Goal: Task Accomplishment & Management: Complete application form

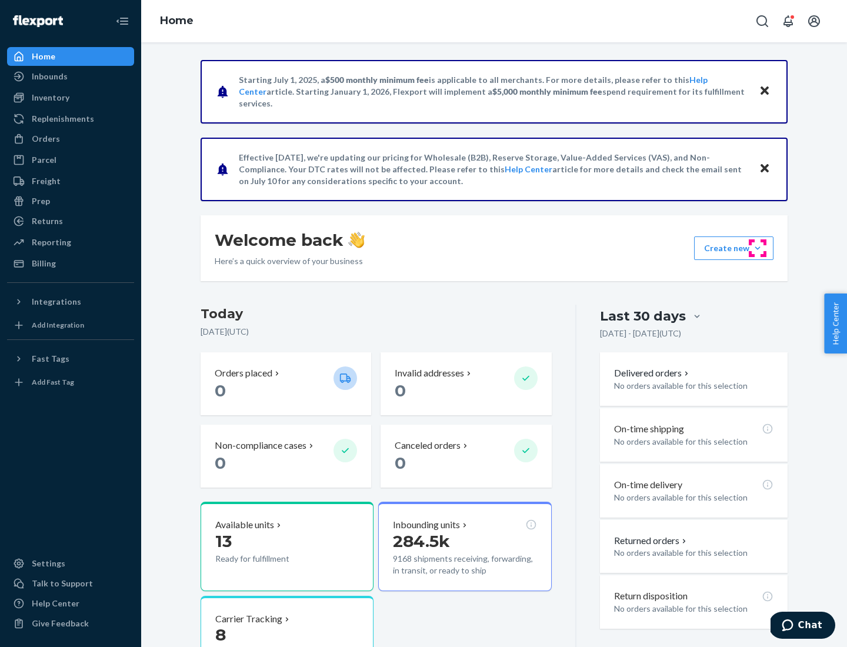
click at [758, 248] on button "Create new Create new inbound Create new order Create new product" at bounding box center [733, 249] width 79 height 24
click at [71, 76] on div "Inbounds" at bounding box center [70, 76] width 125 height 16
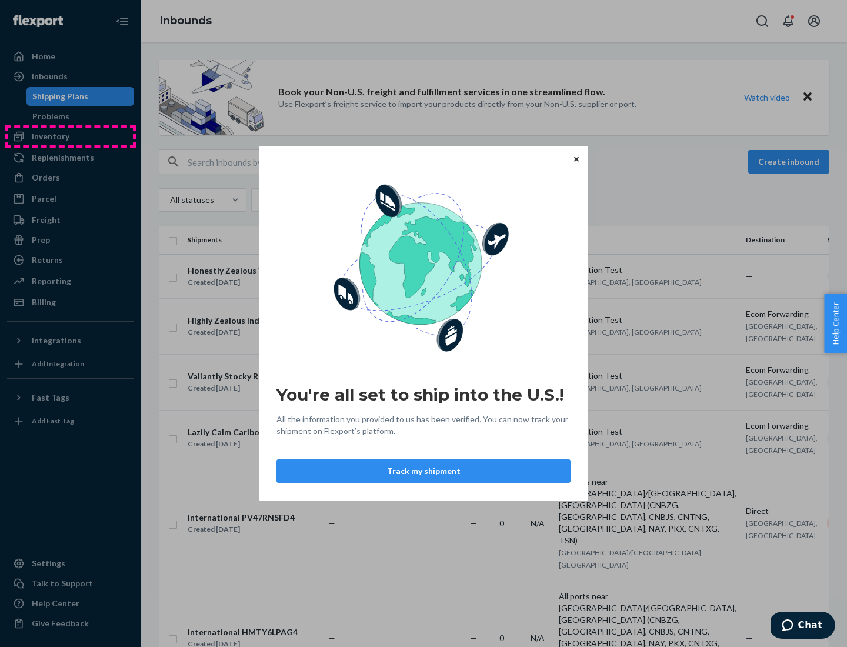
click at [71, 137] on div "You're all set to ship into the U.S.! All the information you provided to us ha…" at bounding box center [423, 323] width 847 height 647
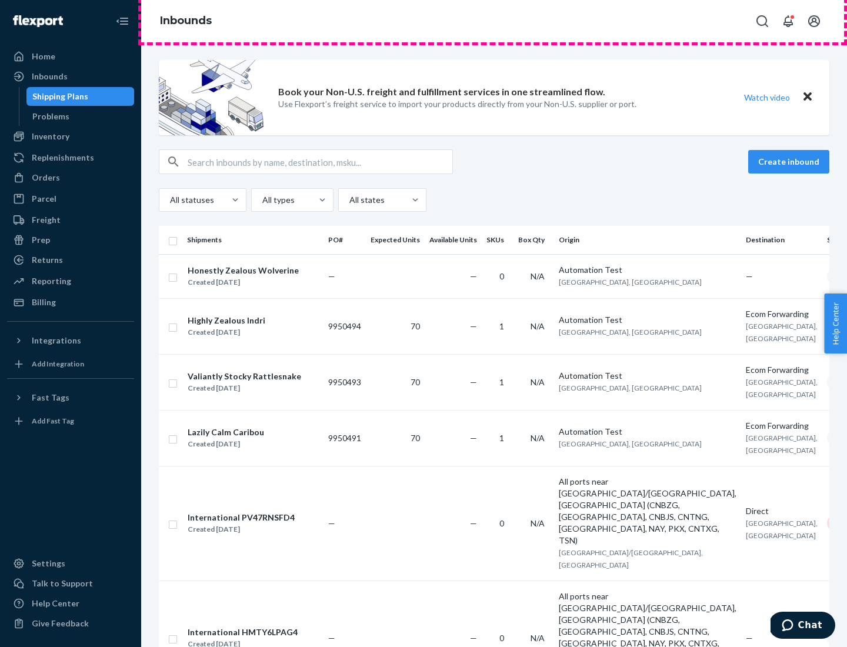
click at [494, 21] on div "Inbounds" at bounding box center [494, 21] width 706 height 42
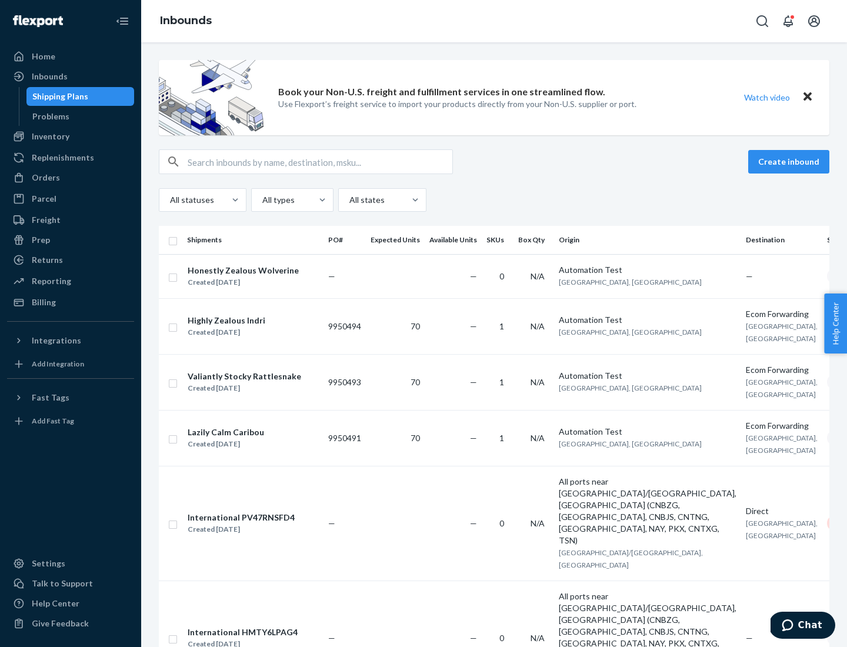
click at [494, 21] on div "Inbounds" at bounding box center [494, 21] width 706 height 42
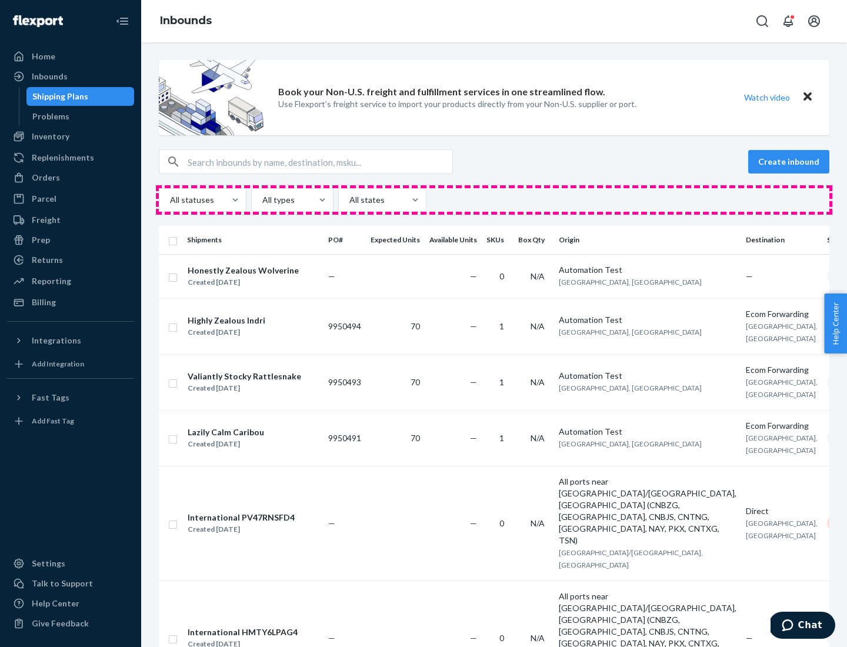
click at [494, 200] on div "All statuses All types All states" at bounding box center [494, 200] width 671 height 24
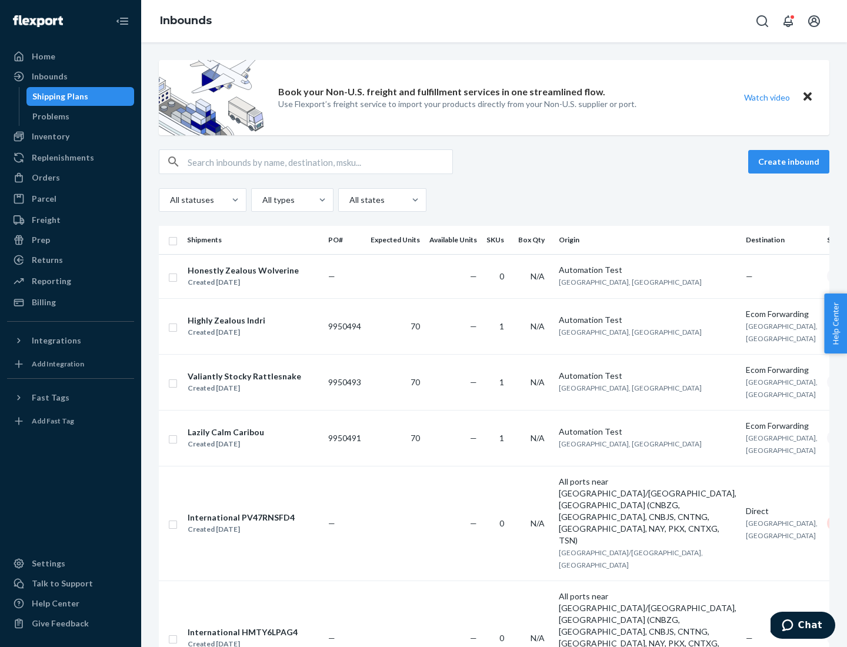
click at [58, 97] on div "Shipping Plans" at bounding box center [60, 97] width 56 height 12
click at [791, 162] on button "Create inbound" at bounding box center [789, 162] width 81 height 24
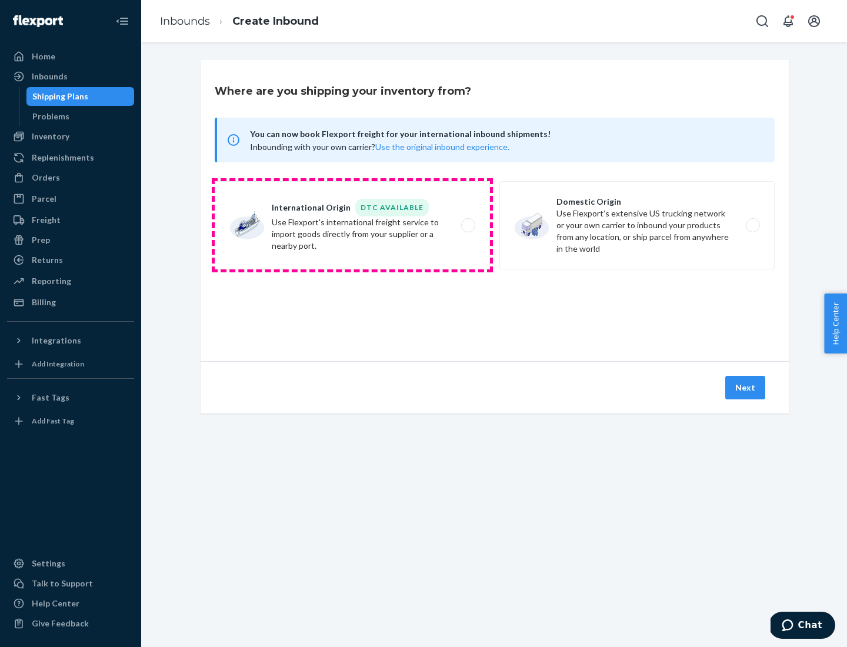
click at [352, 225] on label "International Origin DTC Available Use Flexport's international freight service…" at bounding box center [352, 225] width 275 height 88
click at [468, 225] on input "International Origin DTC Available Use Flexport's international freight service…" at bounding box center [472, 226] width 8 height 8
radio input "true"
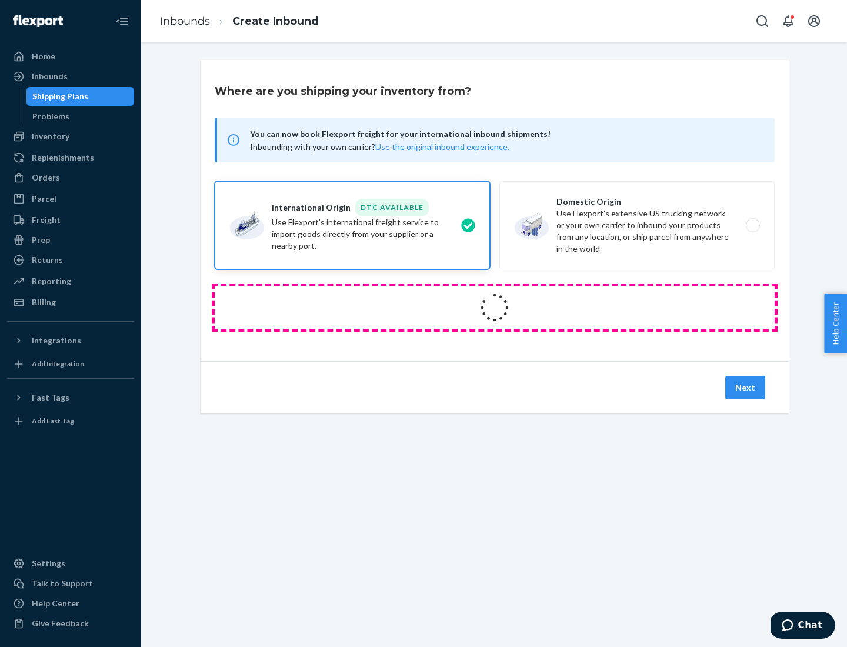
click at [495, 308] on icon at bounding box center [494, 307] width 33 height 33
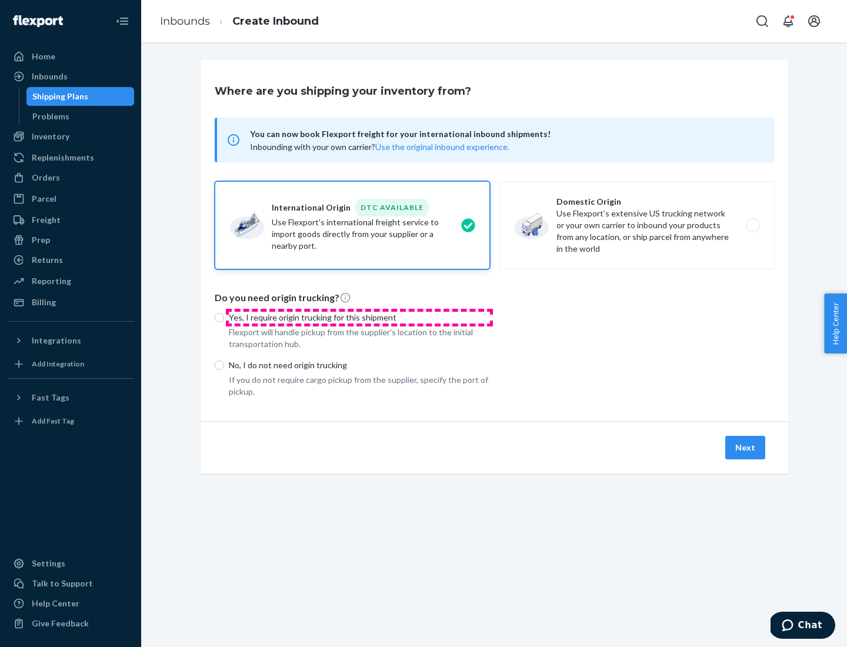
click at [360, 317] on p "Yes, I require origin trucking for this shipment" at bounding box center [359, 318] width 261 height 12
click at [224, 317] on input "Yes, I require origin trucking for this shipment" at bounding box center [219, 317] width 9 height 9
radio input "true"
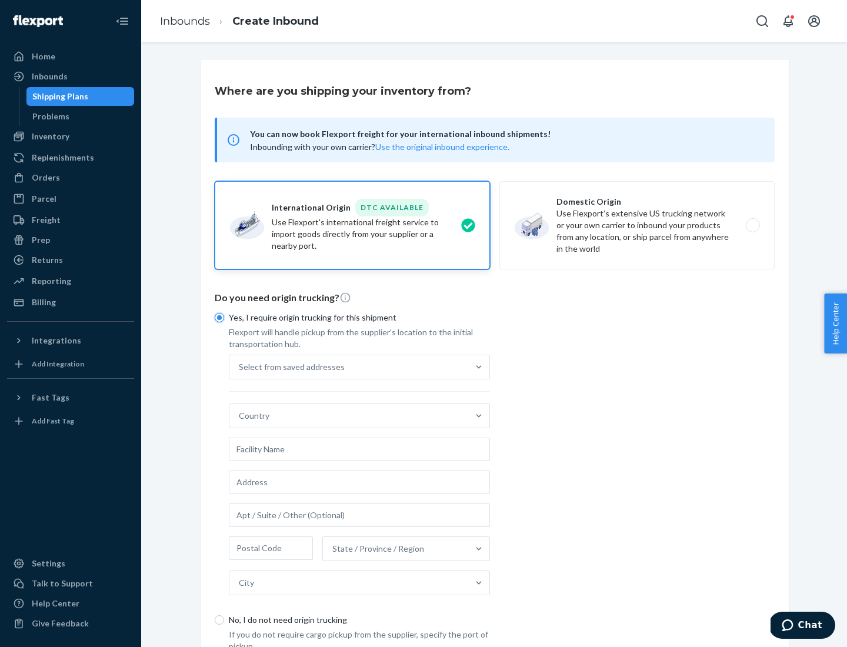
scroll to position [22, 0]
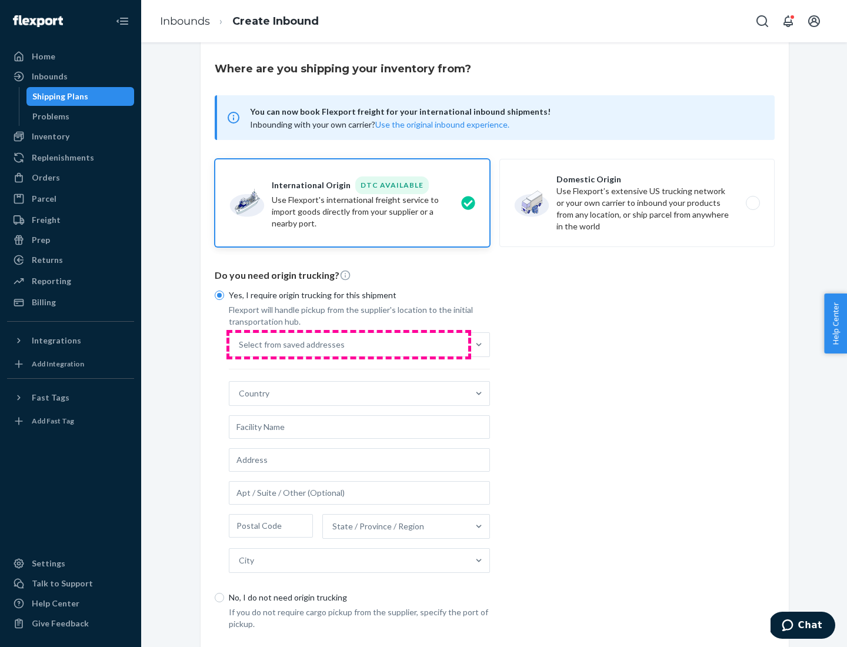
click at [349, 344] on div "Select from saved addresses" at bounding box center [348, 345] width 239 height 24
click at [240, 344] on input "Select from saved addresses" at bounding box center [239, 345] width 1 height 12
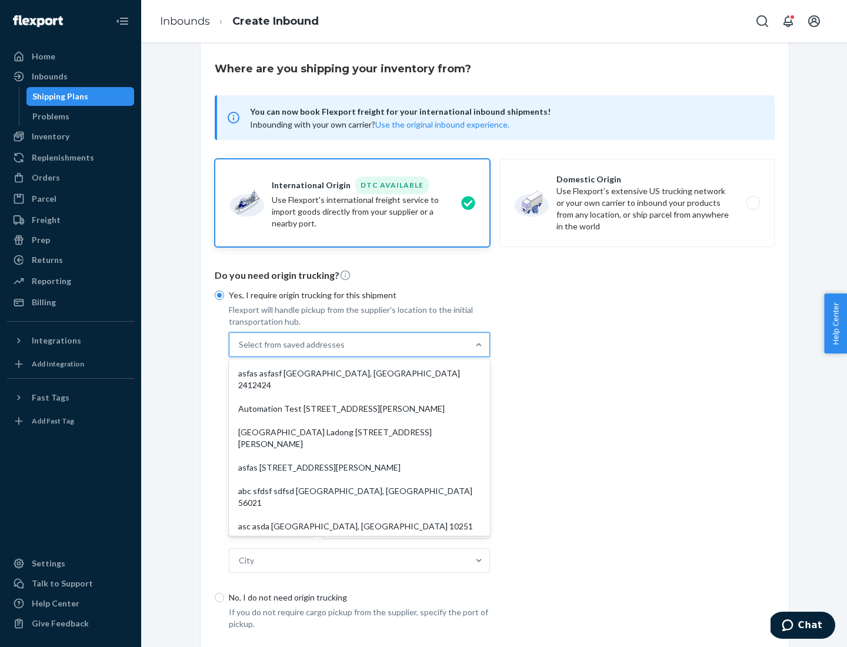
scroll to position [51, 0]
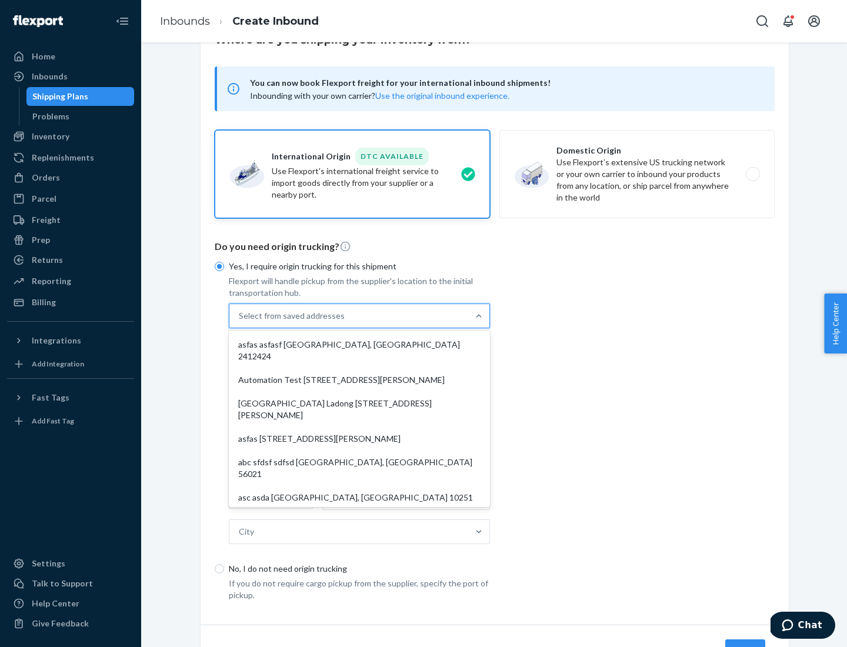
click at [360, 344] on div "asfas asfasf [GEOGRAPHIC_DATA], [GEOGRAPHIC_DATA] 2412424" at bounding box center [359, 350] width 257 height 35
click at [240, 322] on input "option asfas asfasf [GEOGRAPHIC_DATA], [GEOGRAPHIC_DATA] 2412424 focused, 1 of …" at bounding box center [239, 316] width 1 height 12
type input "asfas"
type input "asfasf"
type input "2412424"
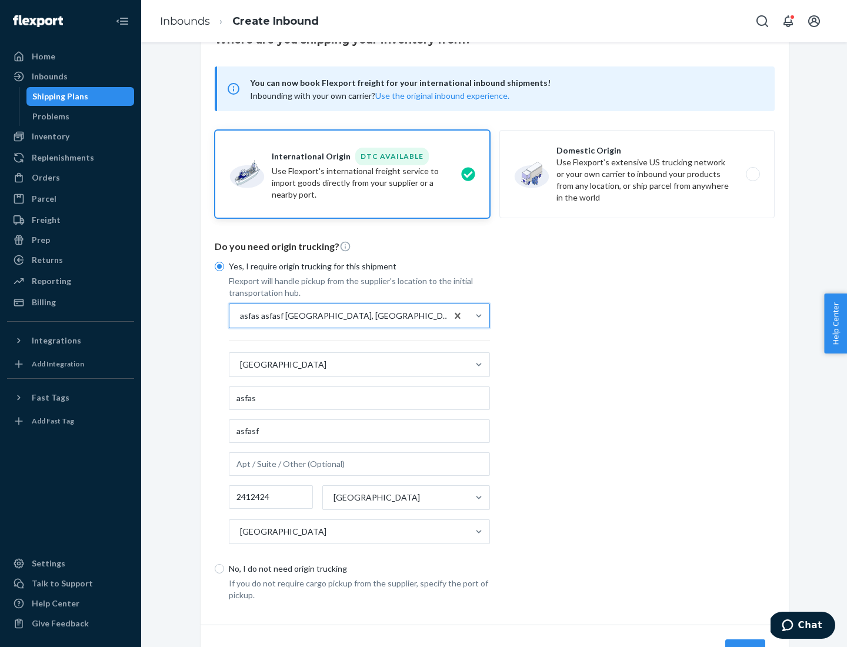
scroll to position [109, 0]
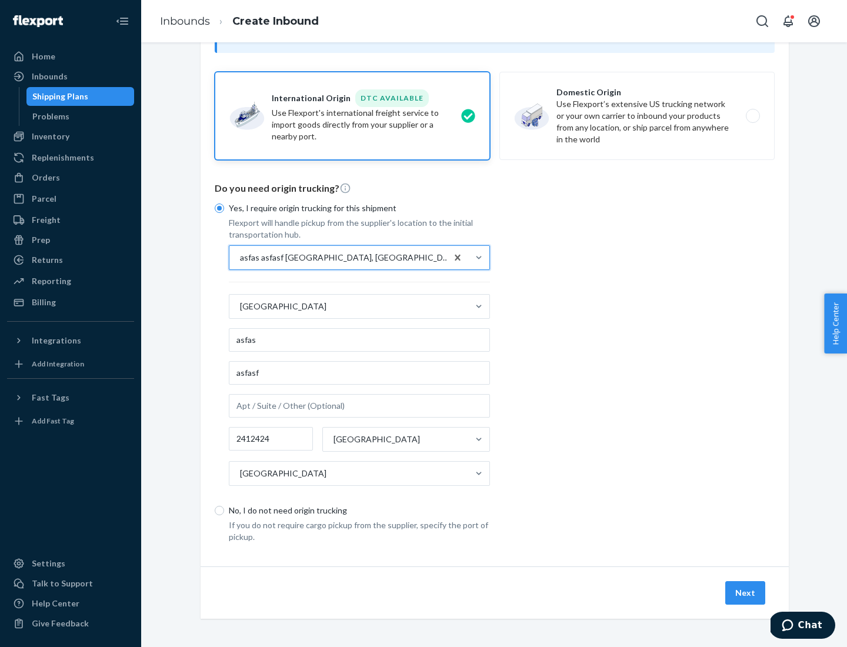
click at [746, 593] on button "Next" at bounding box center [746, 593] width 40 height 24
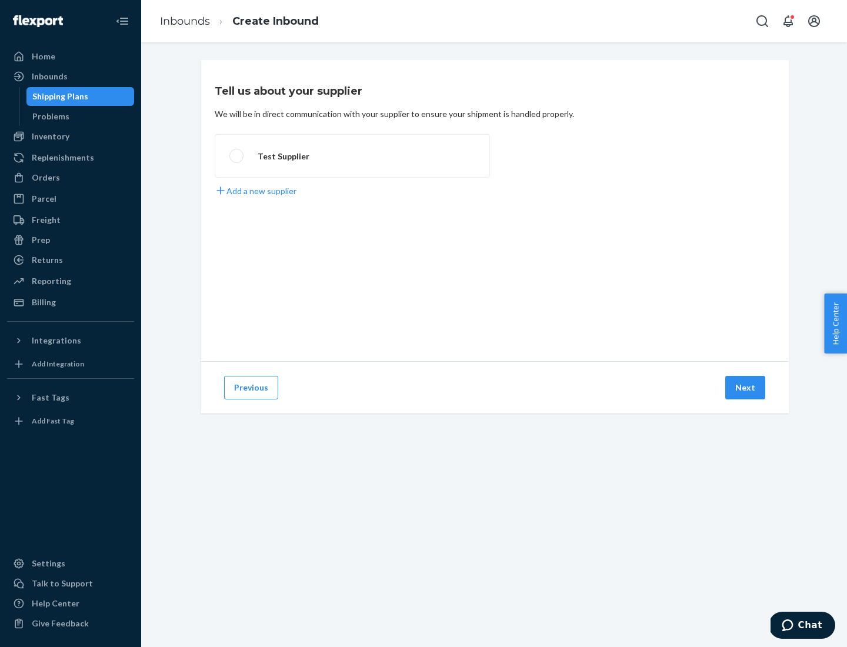
click at [352, 156] on label "Test Supplier" at bounding box center [352, 156] width 275 height 44
click at [237, 156] on input "Test Supplier" at bounding box center [233, 156] width 8 height 8
radio input "true"
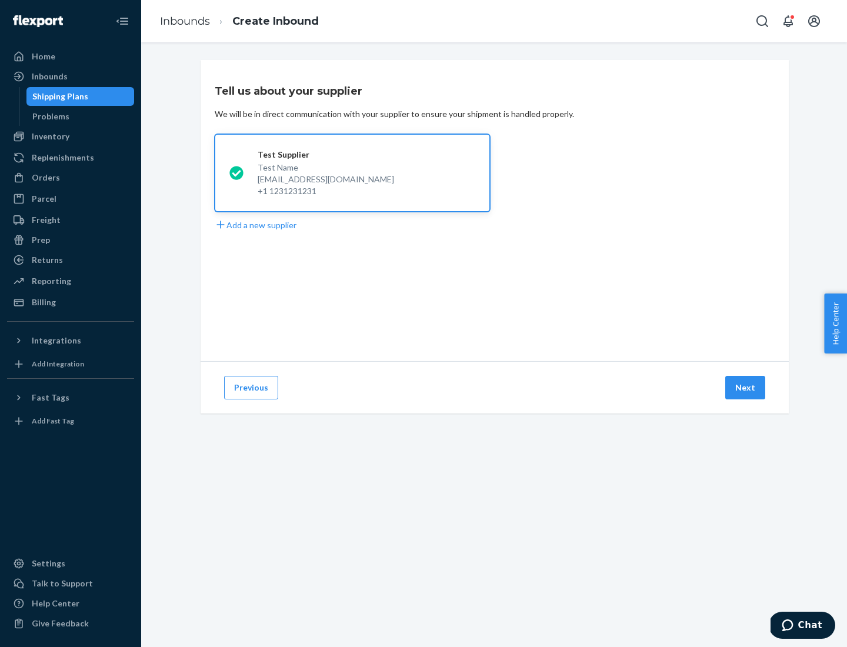
click at [746, 388] on button "Next" at bounding box center [746, 388] width 40 height 24
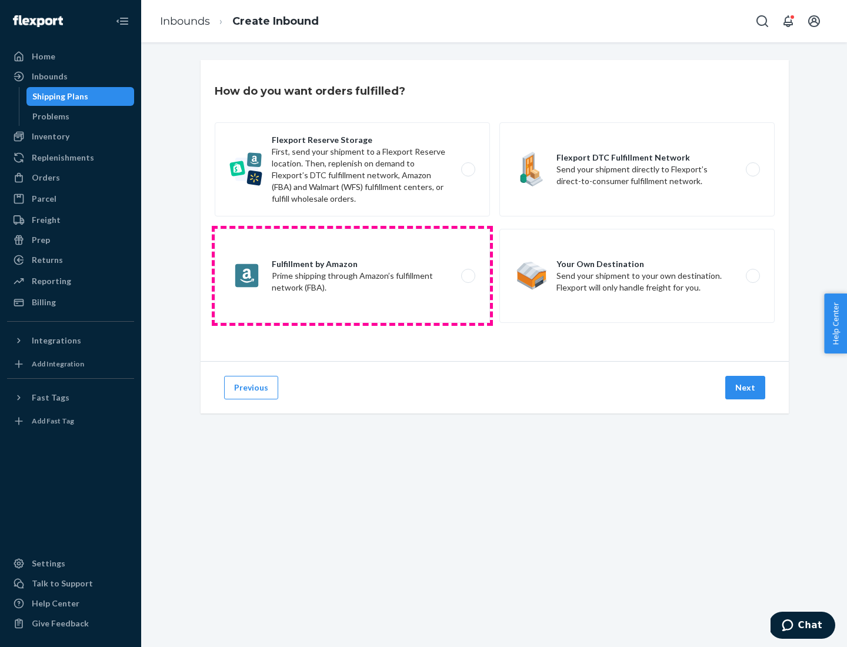
click at [352, 276] on label "Fulfillment by Amazon Prime shipping through Amazon’s fulfillment network (FBA)." at bounding box center [352, 276] width 275 height 94
click at [468, 276] on input "Fulfillment by Amazon Prime shipping through Amazon’s fulfillment network (FBA)." at bounding box center [472, 276] width 8 height 8
radio input "true"
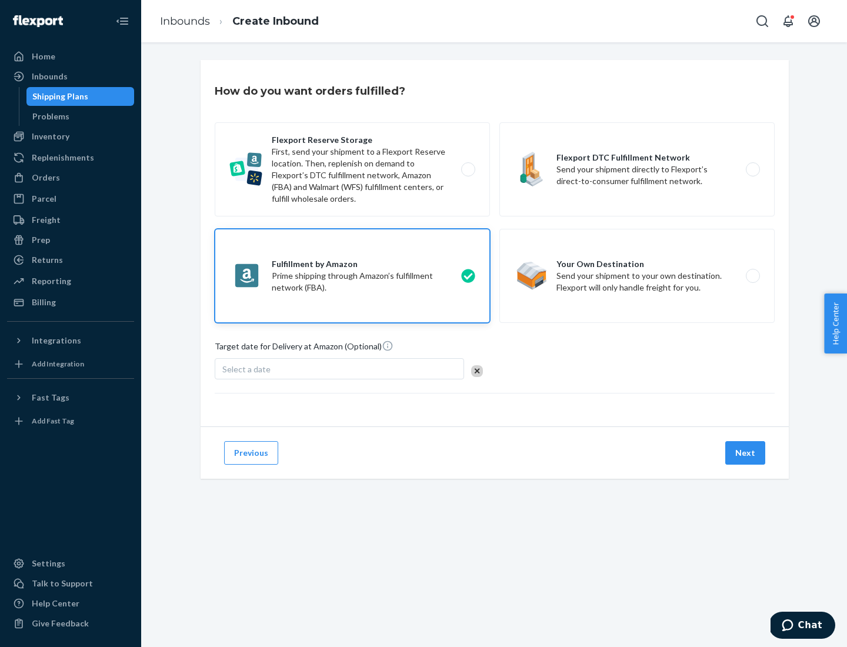
click at [746, 453] on button "Next" at bounding box center [746, 453] width 40 height 24
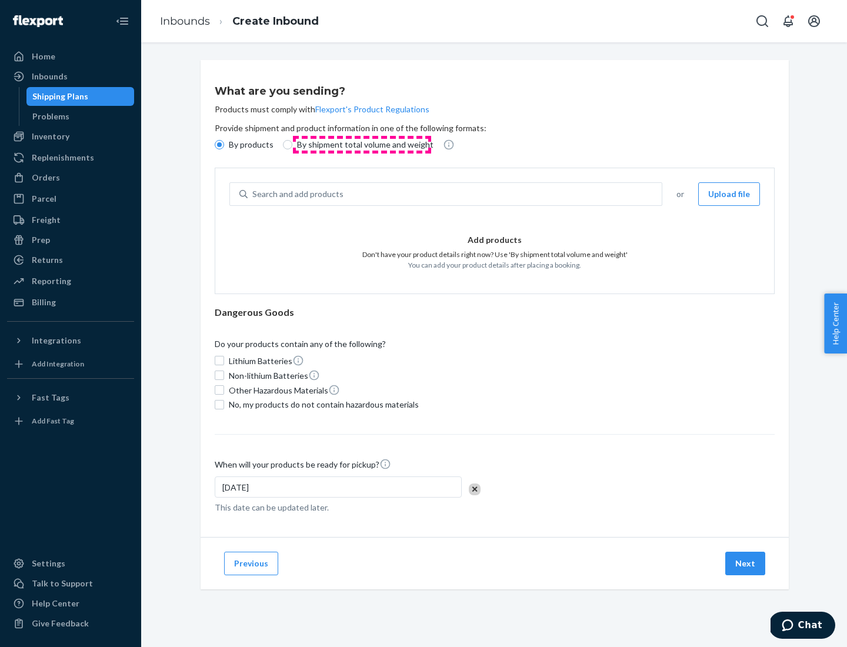
click at [362, 145] on p "By shipment total volume and weight" at bounding box center [365, 145] width 137 height 12
click at [292, 145] on input "By shipment total volume and weight" at bounding box center [287, 144] width 9 height 9
radio input "true"
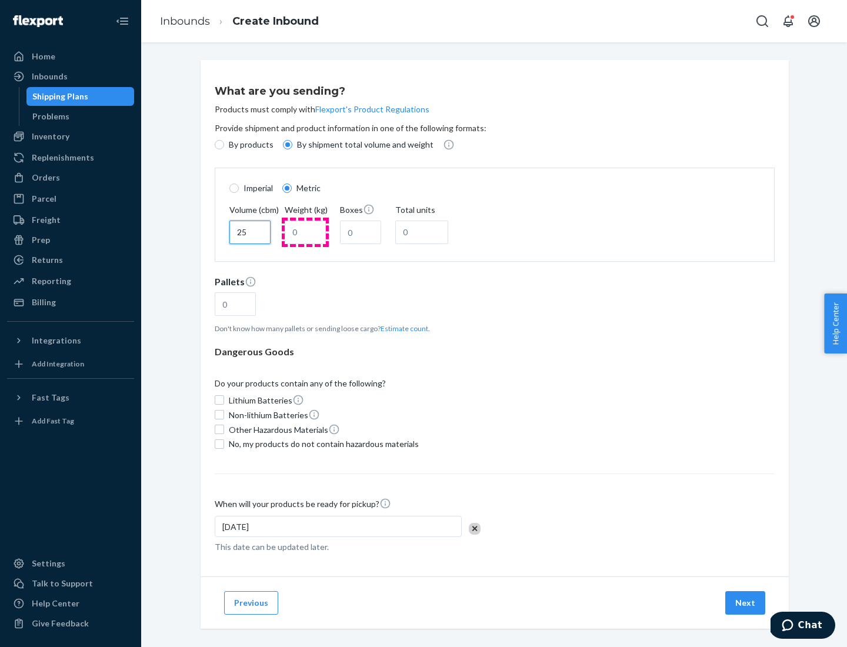
type input "25"
type input "100"
type input "50"
type input "500"
click at [402, 328] on button "Estimate count" at bounding box center [405, 329] width 48 height 10
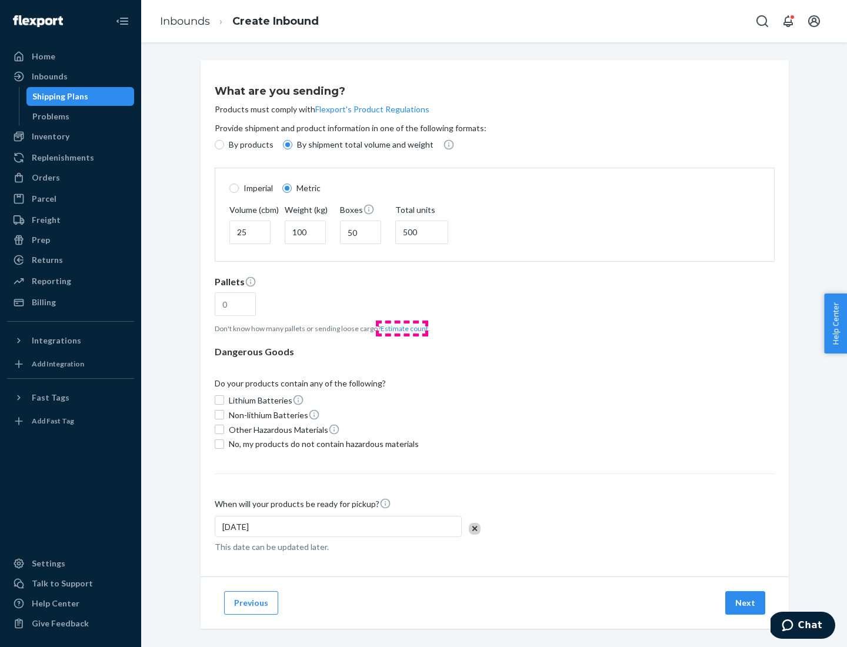
type input "16"
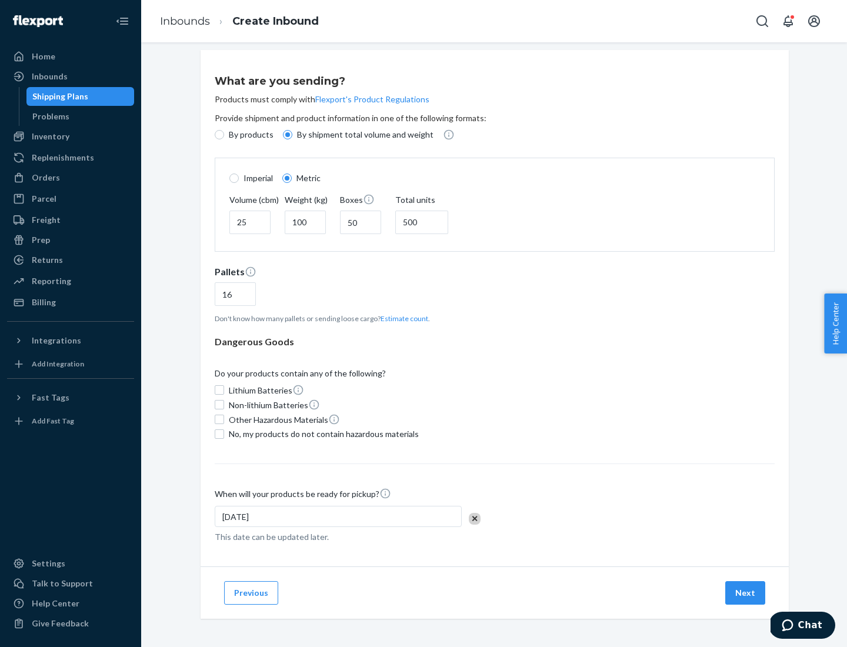
click at [322, 434] on span "No, my products do not contain hazardous materials" at bounding box center [324, 434] width 190 height 12
click at [224, 434] on input "No, my products do not contain hazardous materials" at bounding box center [219, 434] width 9 height 9
checkbox input "true"
click at [746, 593] on button "Next" at bounding box center [746, 593] width 40 height 24
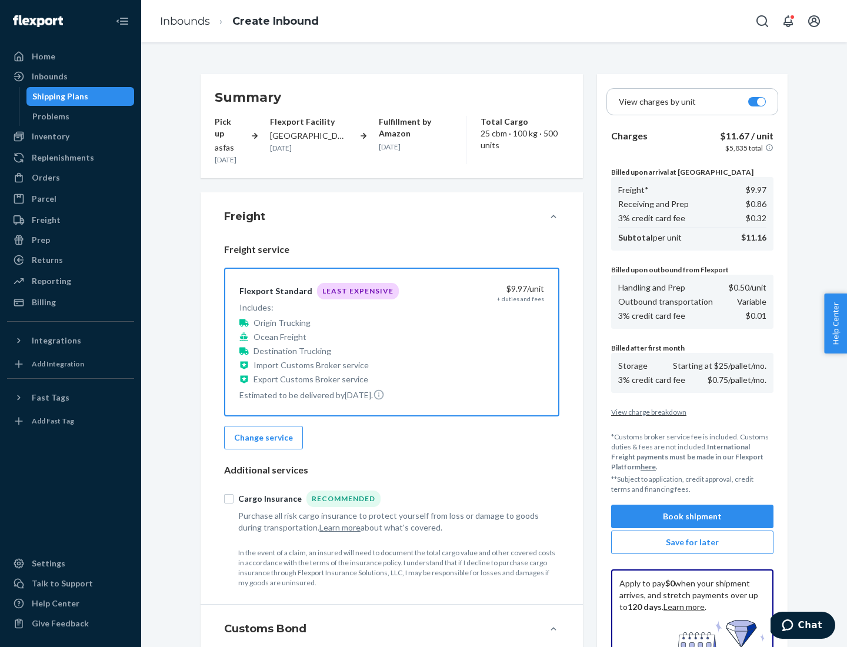
scroll to position [172, 0]
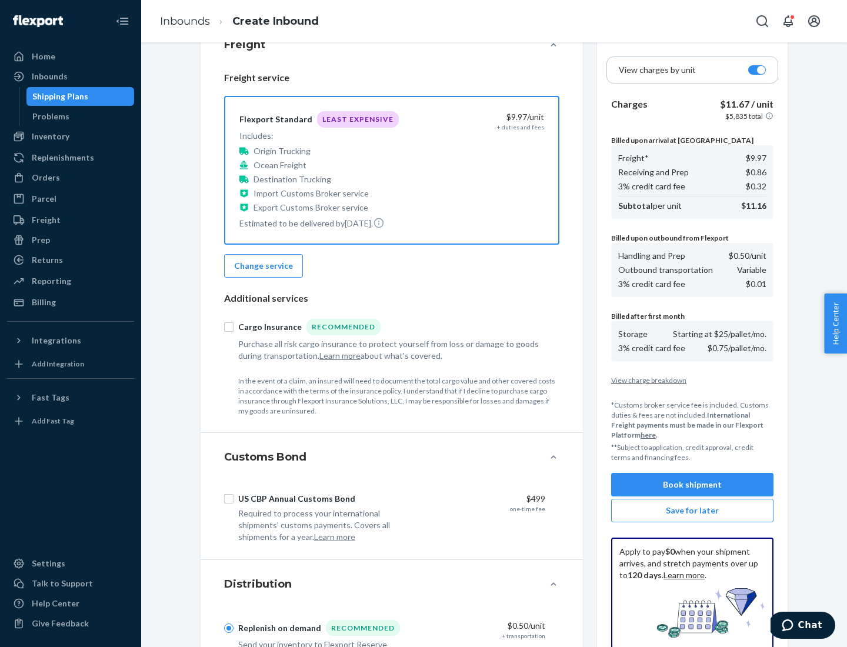
click at [693, 485] on button "Book shipment" at bounding box center [692, 485] width 162 height 24
